Goal: Complete application form

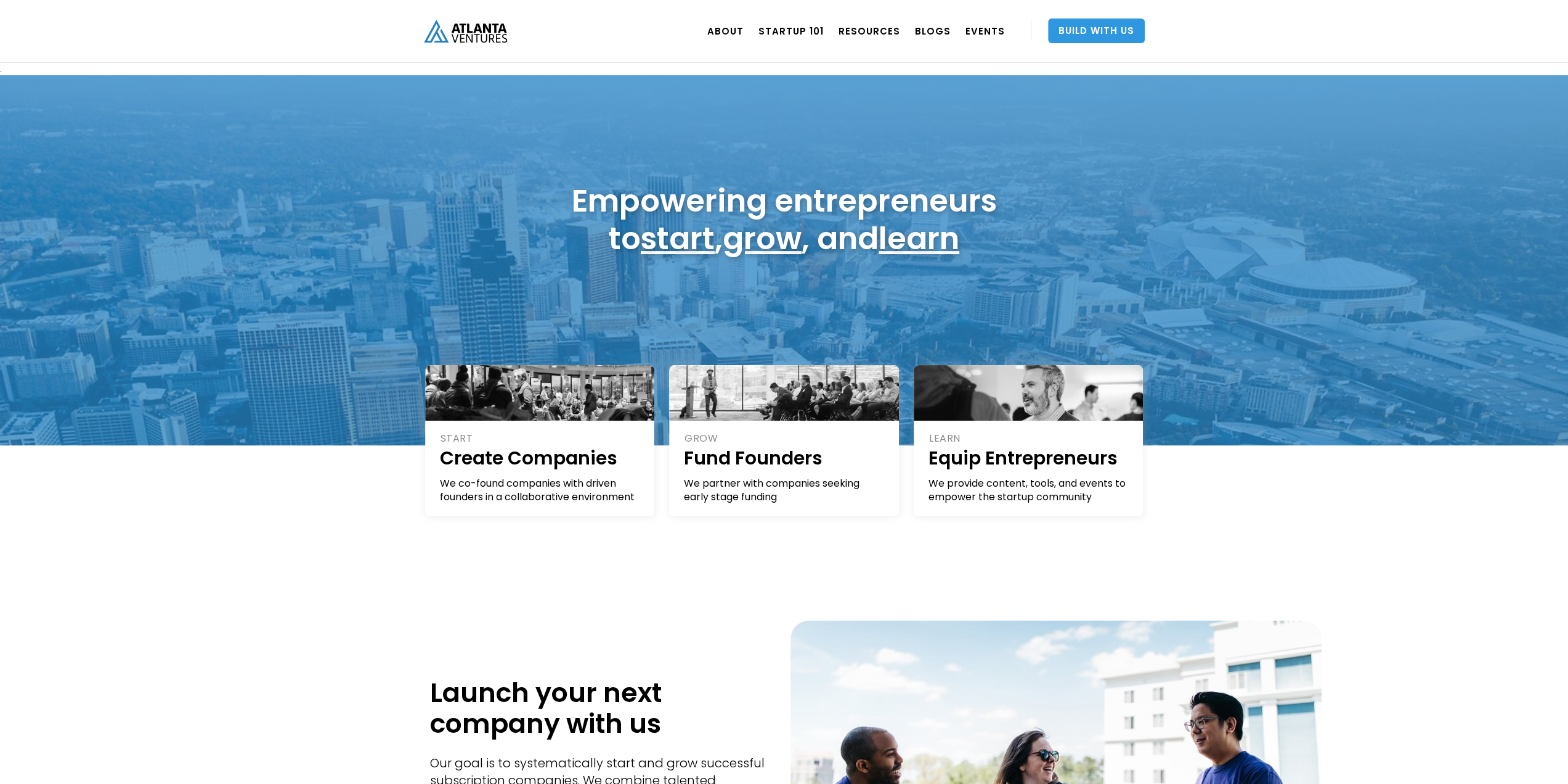
click at [1085, 23] on link "Build With Us" at bounding box center [1097, 31] width 97 height 25
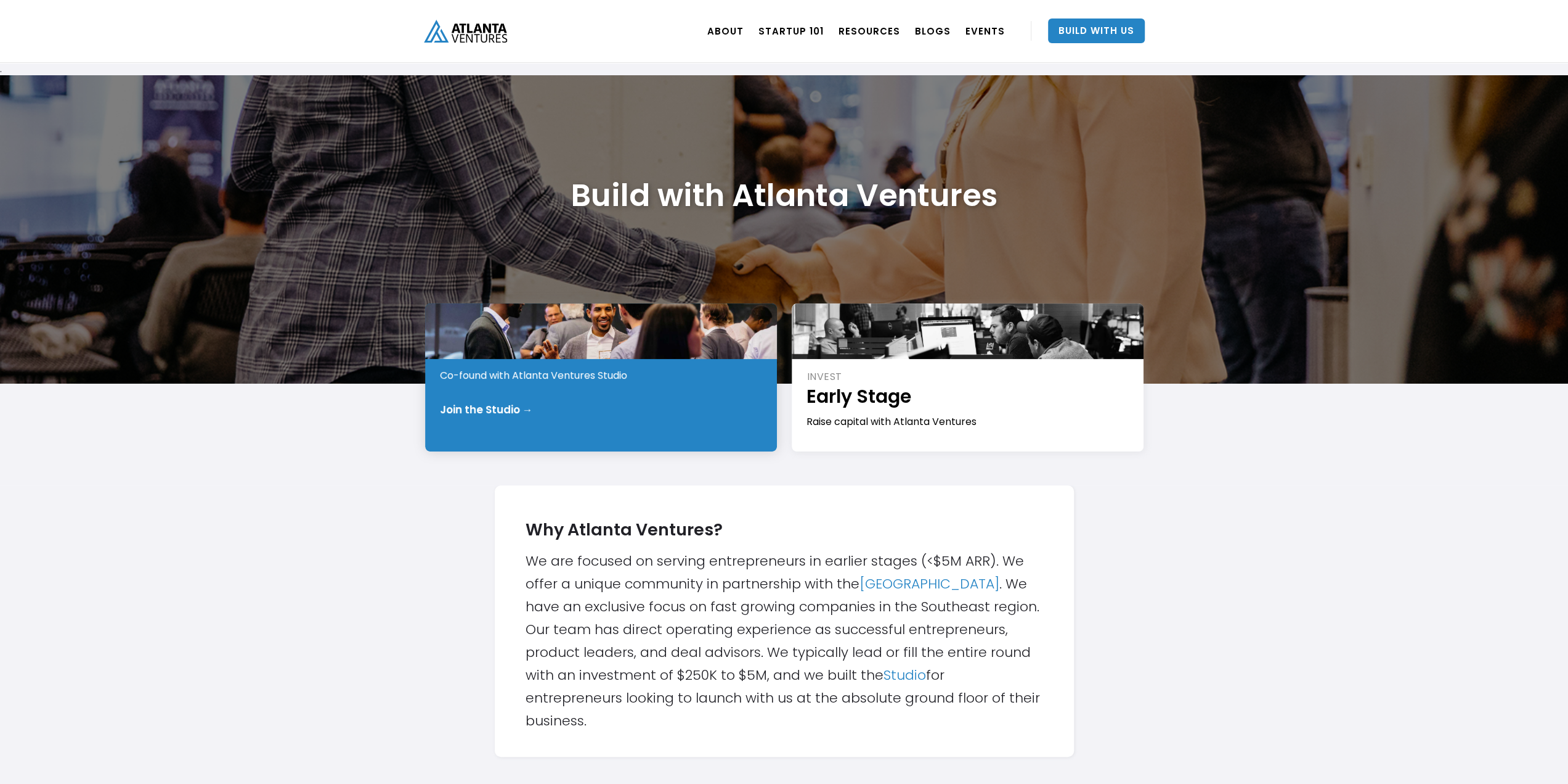
click at [519, 406] on div "Join the Studio →" at bounding box center [486, 409] width 93 height 12
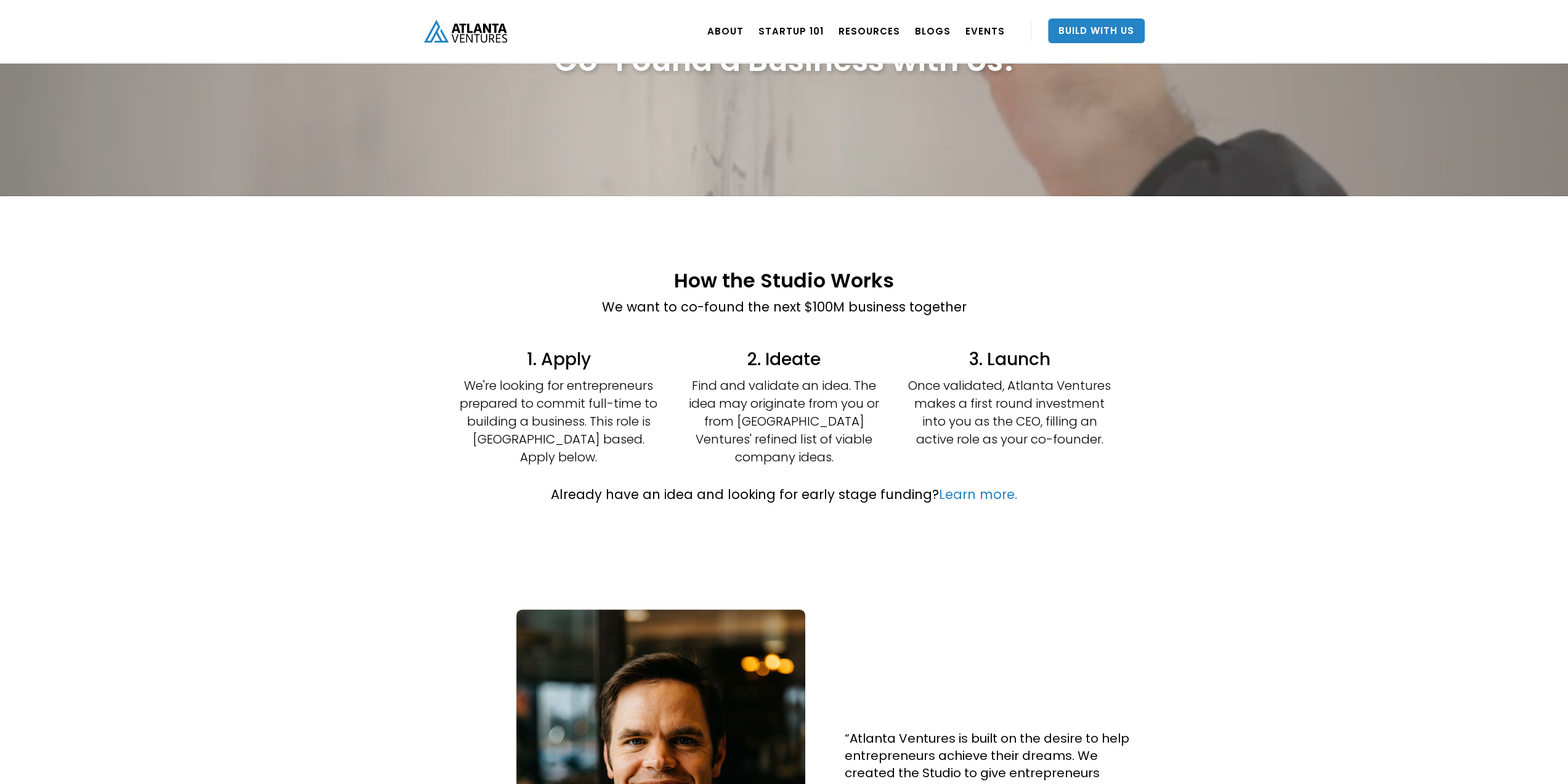
scroll to position [123, 0]
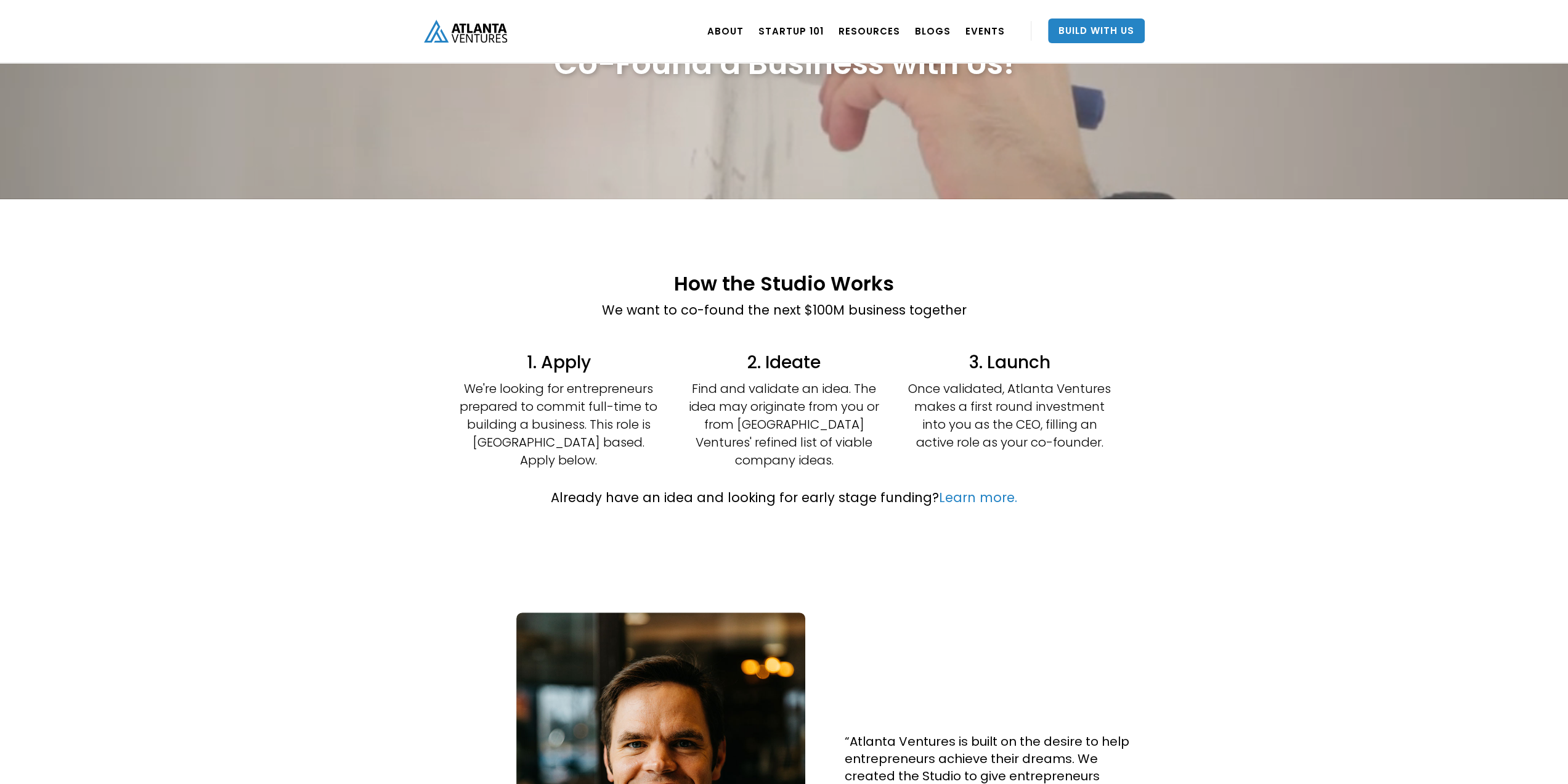
click at [555, 390] on p "We're looking for entrepreneurs prepared to commit full-time to building a busi…" at bounding box center [558, 424] width 203 height 89
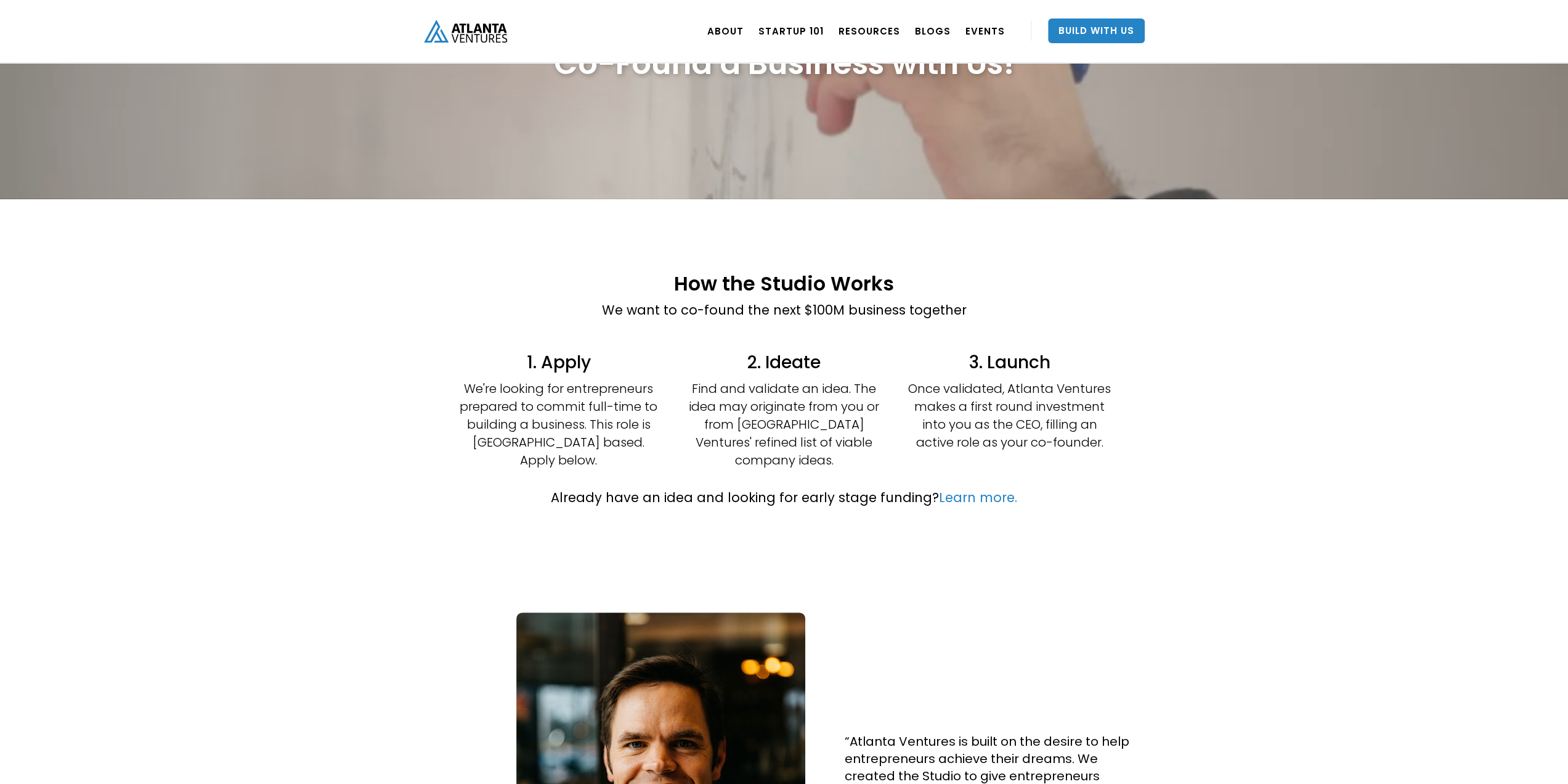
click at [772, 403] on p "Find and validate an idea. The idea may originate from you or from [GEOGRAPHIC_…" at bounding box center [784, 424] width 203 height 89
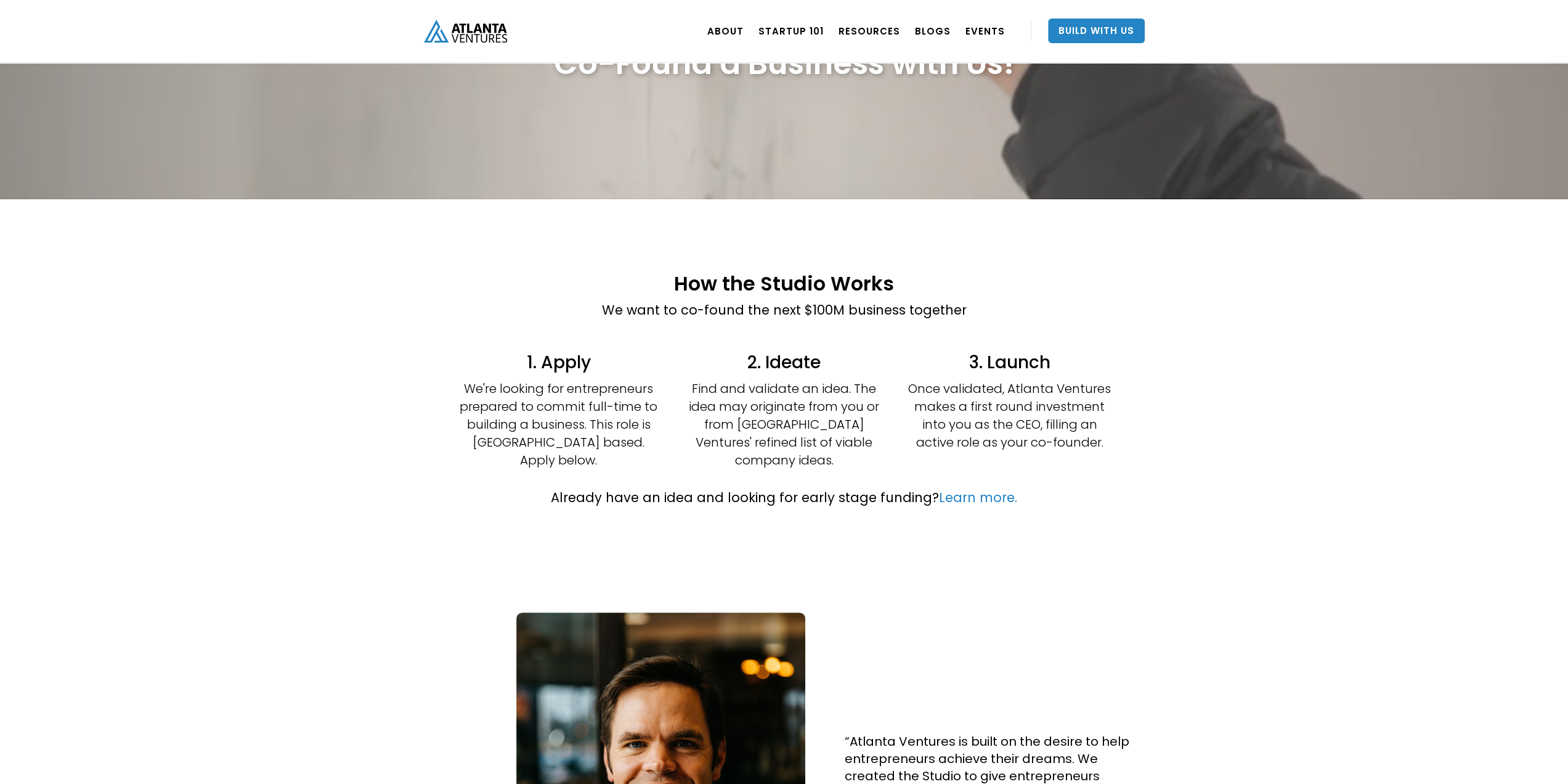
click at [952, 416] on p "Once validated, Atlanta Ventures makes a first round investment into you as the…" at bounding box center [1010, 416] width 203 height 72
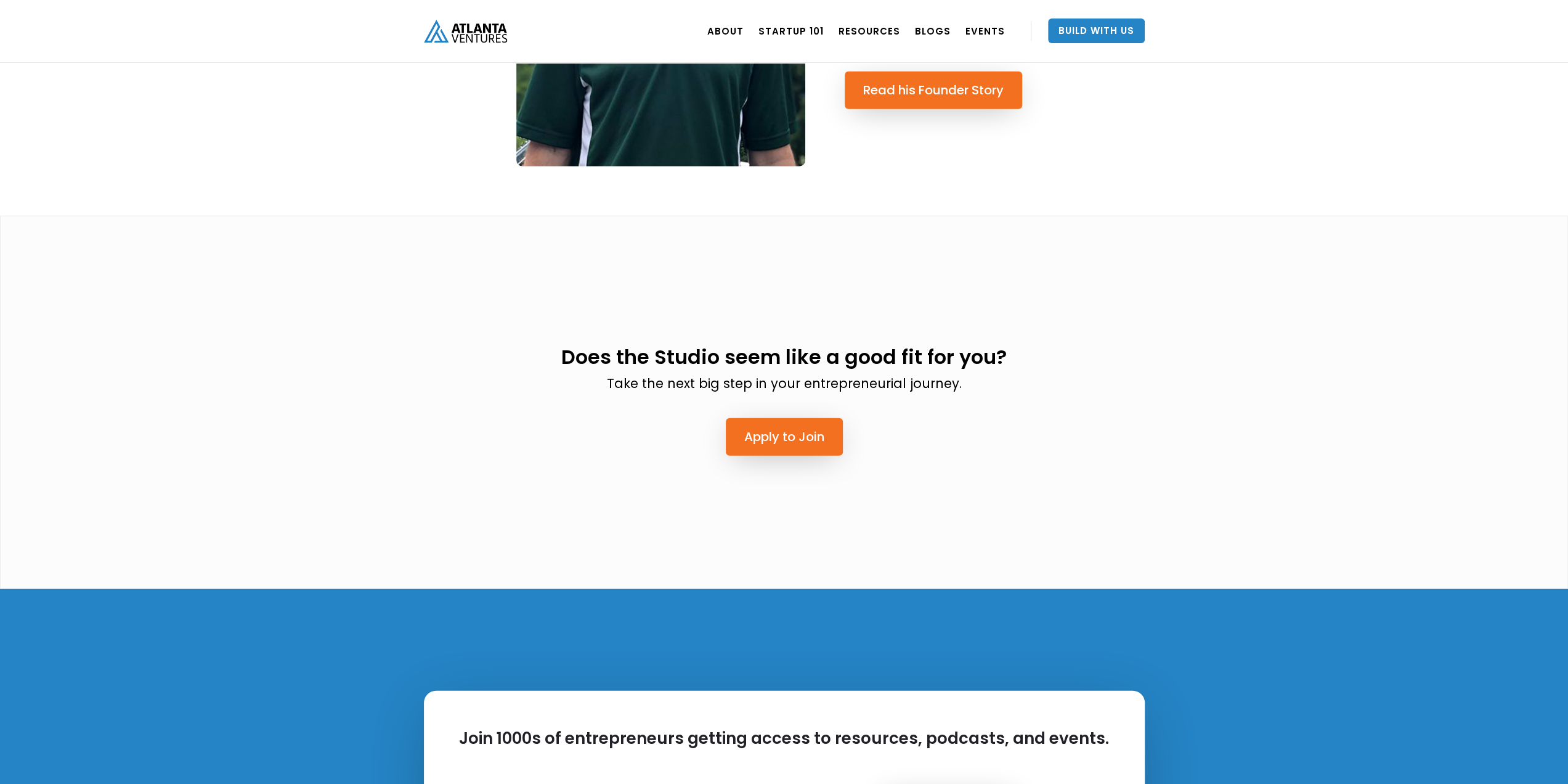
scroll to position [2897, 0]
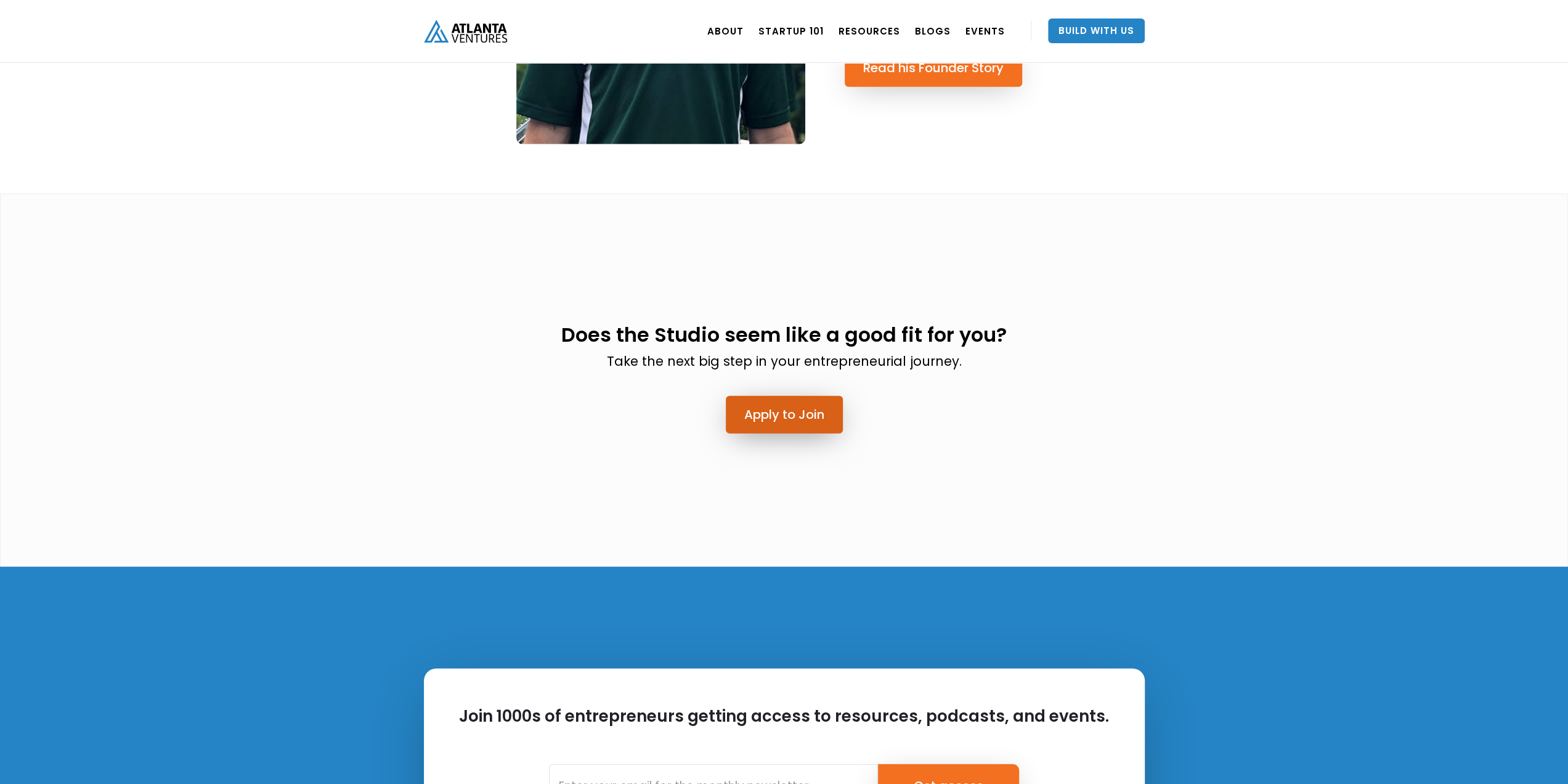
click at [788, 396] on link "Apply to Join" at bounding box center [784, 415] width 117 height 38
